Goal: Task Accomplishment & Management: Complete application form

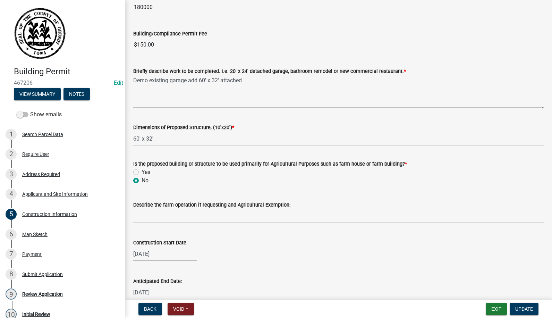
scroll to position [174, 0]
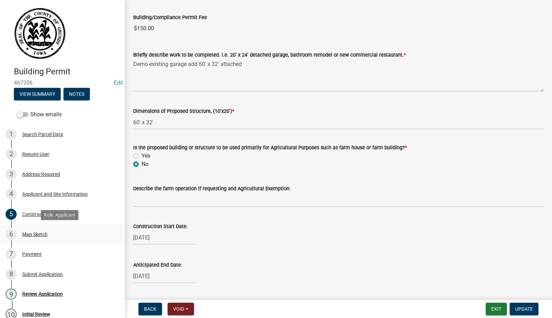
click at [34, 234] on div "Map Sketch" at bounding box center [34, 234] width 25 height 5
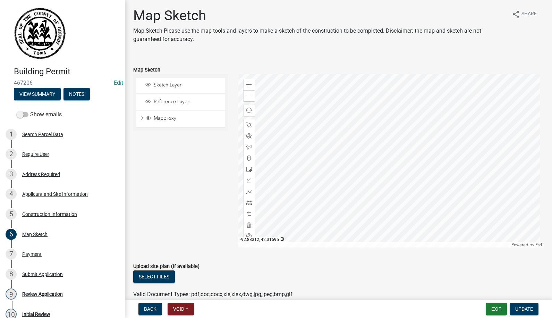
scroll to position [0, 0]
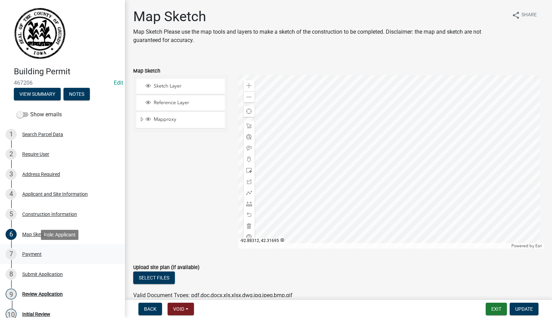
click at [29, 253] on div "Payment" at bounding box center [31, 254] width 19 height 5
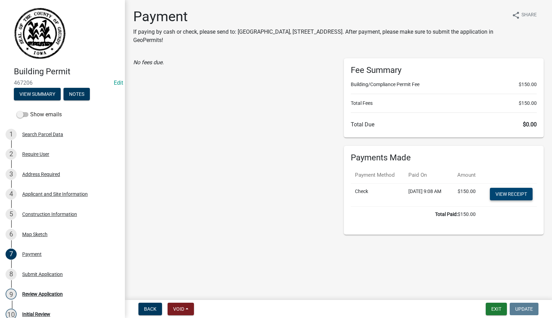
click at [507, 200] on link "View receipt" at bounding box center [511, 194] width 43 height 12
click at [45, 292] on div "Review Application" at bounding box center [42, 294] width 41 height 5
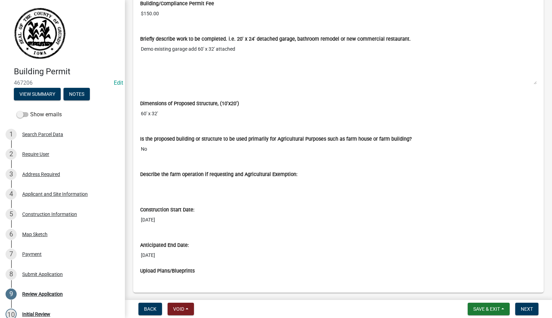
scroll to position [937, 0]
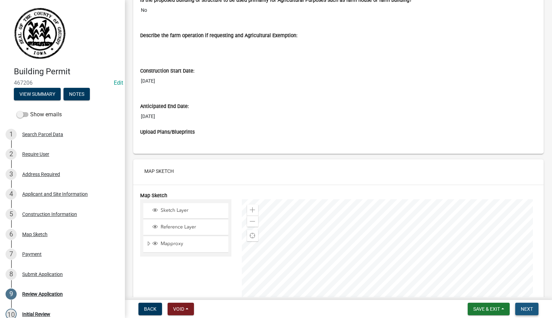
drag, startPoint x: 523, startPoint y: 309, endPoint x: 525, endPoint y: 305, distance: 4.2
click at [523, 309] on span "Next" at bounding box center [527, 309] width 12 height 6
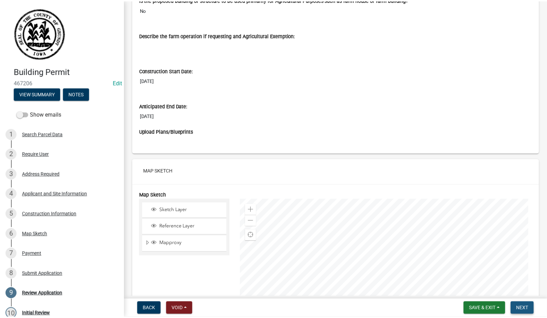
scroll to position [0, 0]
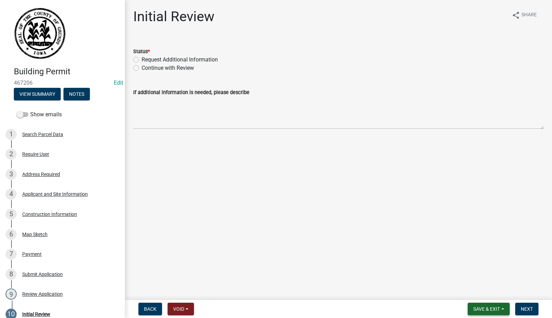
click at [477, 310] on span "Save & Exit" at bounding box center [486, 309] width 27 height 6
click at [469, 290] on button "Save & Exit" at bounding box center [482, 291] width 56 height 17
